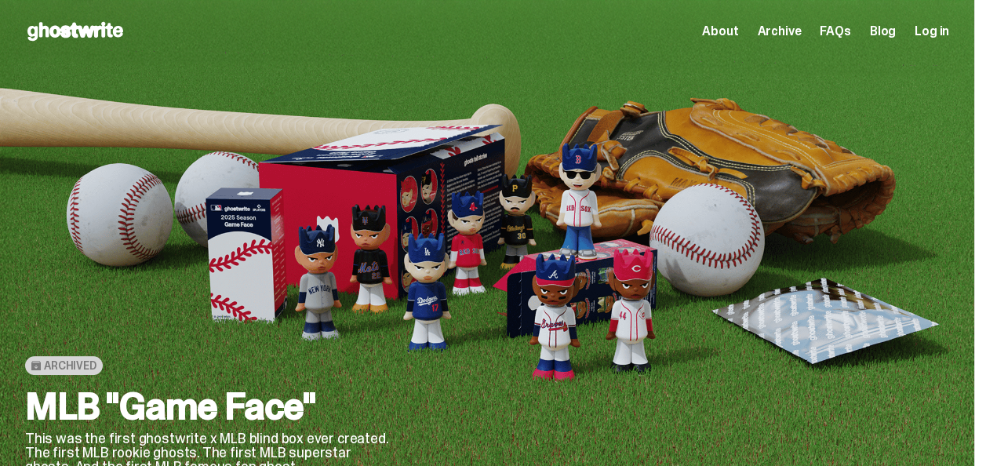
click at [30, 34] on use at bounding box center [75, 31] width 96 height 19
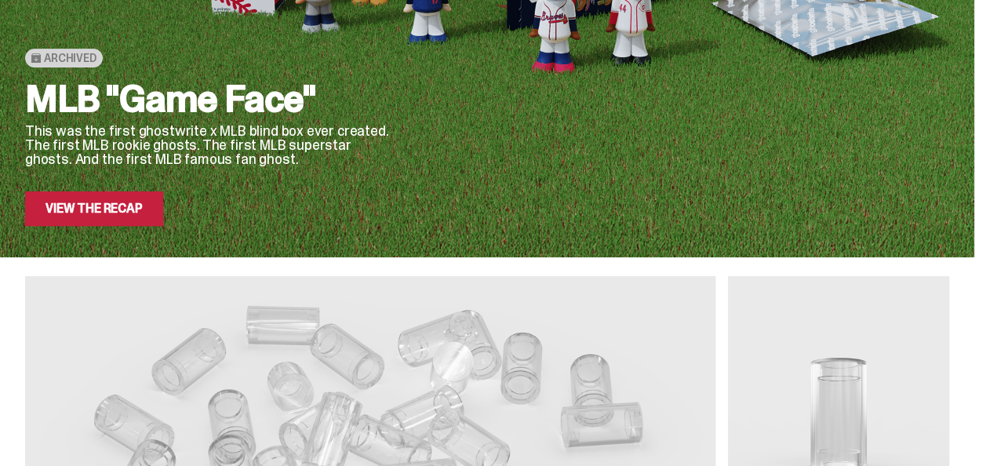
scroll to position [235, 0]
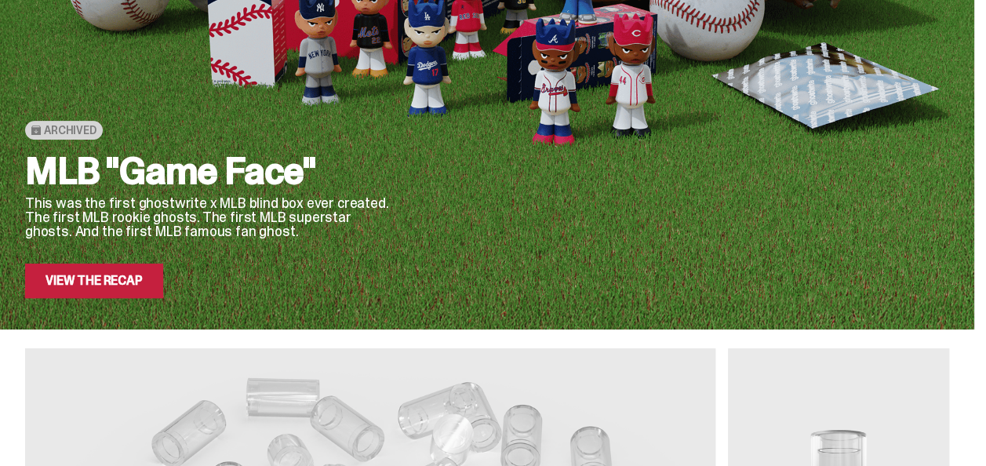
click at [132, 287] on link "View the Recap" at bounding box center [94, 281] width 138 height 35
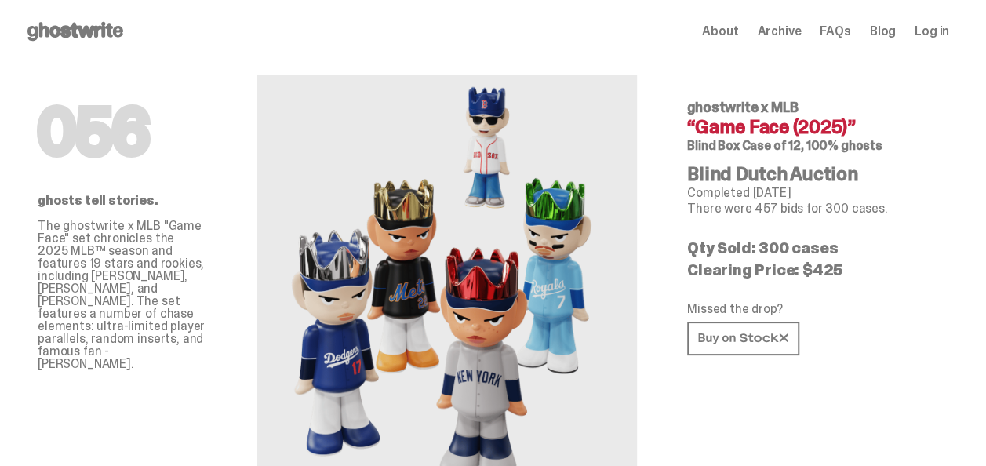
drag, startPoint x: 158, startPoint y: 39, endPoint x: 36, endPoint y: 34, distance: 121.7
click at [38, 33] on div "Open main menu Home About Archive FAQs Blog Log in About Archive FAQs Blog" at bounding box center [487, 31] width 924 height 25
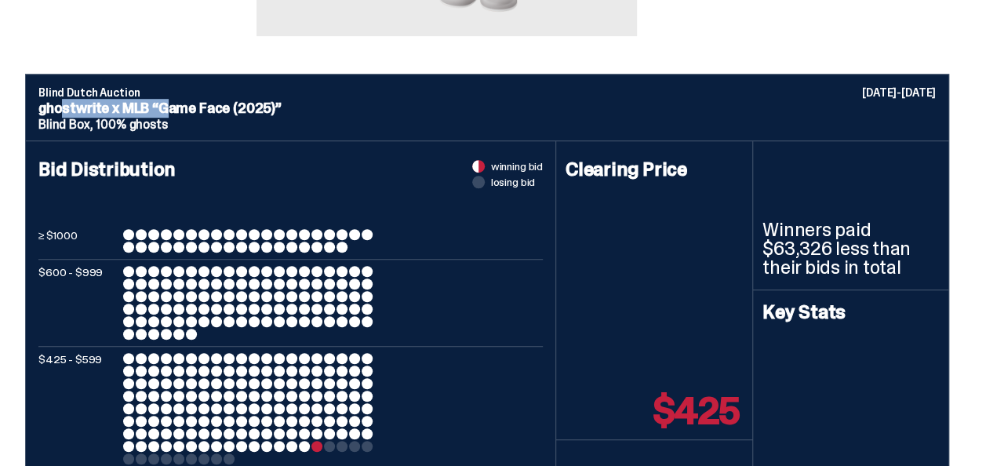
drag, startPoint x: 39, startPoint y: 110, endPoint x: 145, endPoint y: 110, distance: 105.9
click at [145, 110] on p "ghostwrite x MLB “Game Face (2025)”" at bounding box center [487, 108] width 898 height 14
copy p "ghostwrite x MLB"
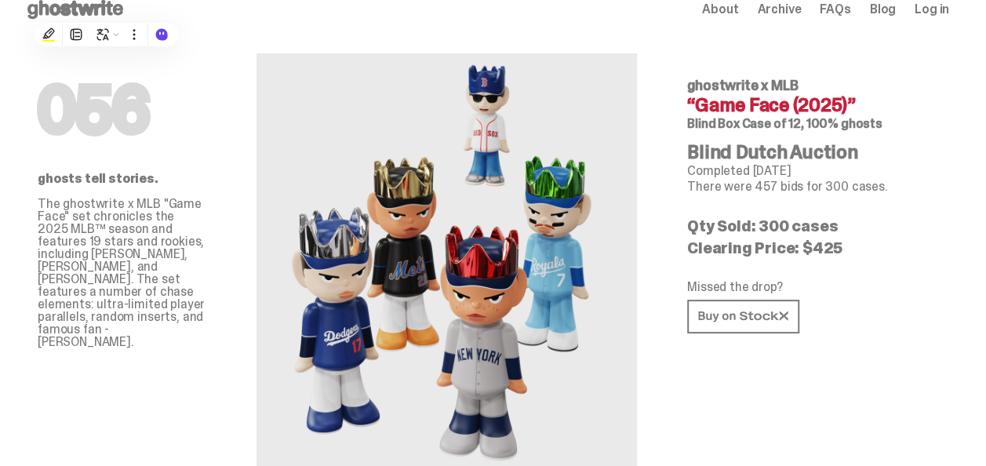
scroll to position [0, 0]
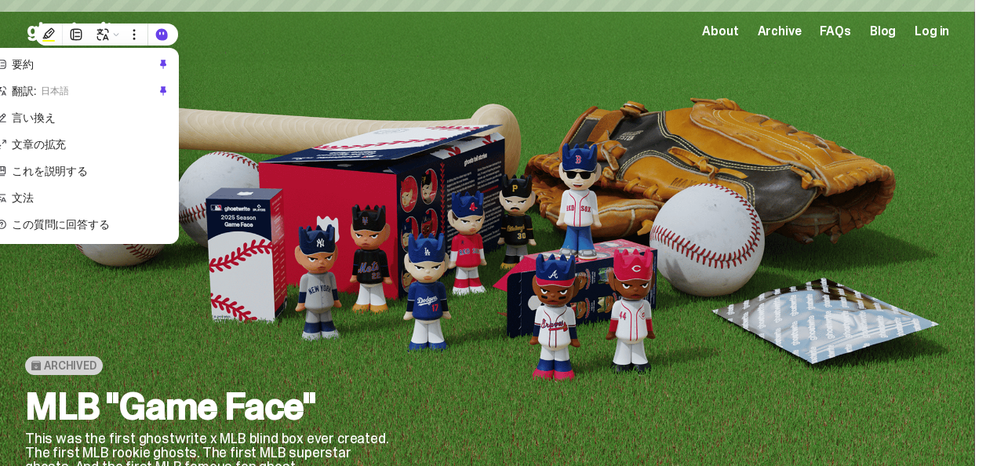
scroll to position [235, 0]
